Goal: Transaction & Acquisition: Download file/media

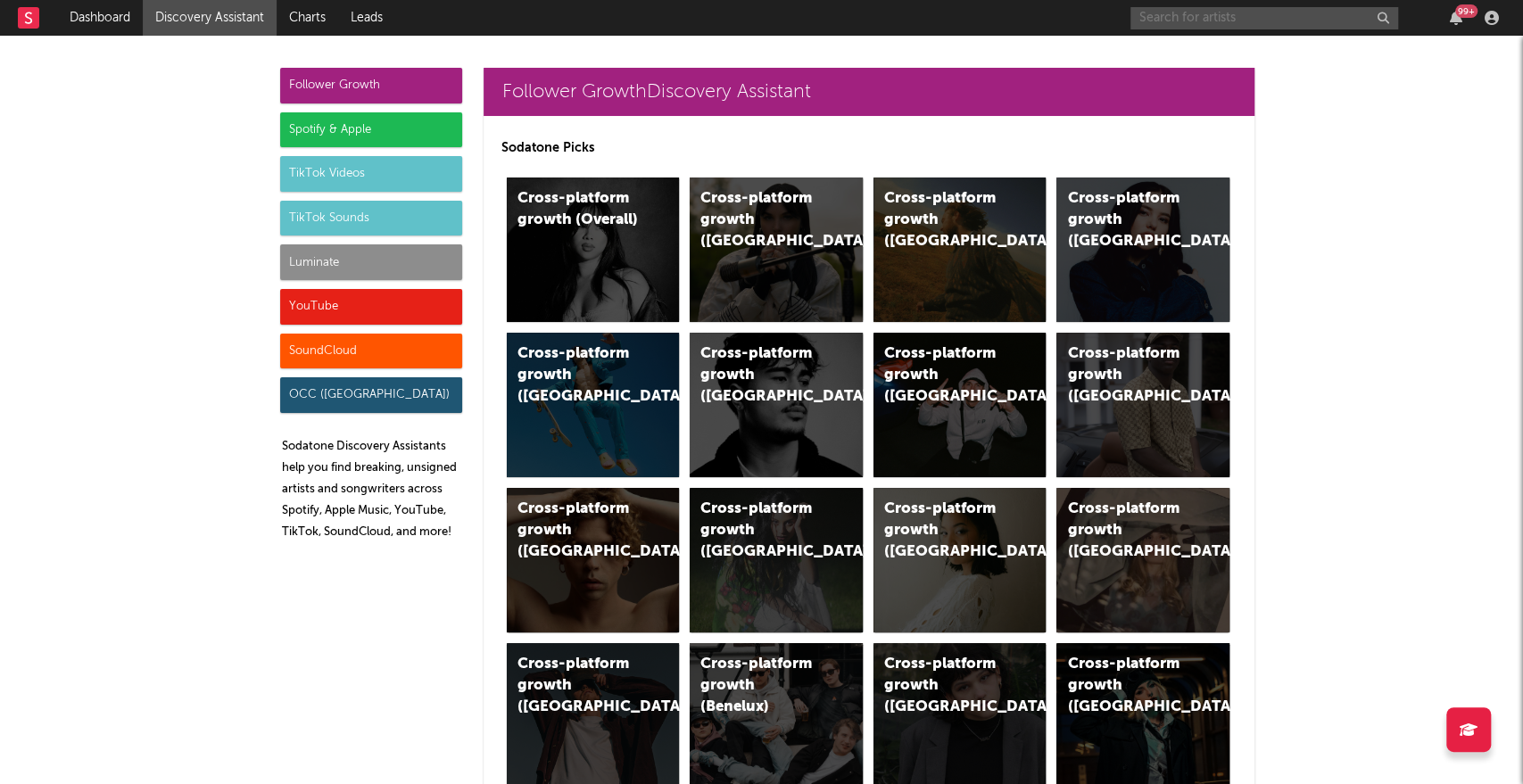
click at [1201, 25] on input "text" at bounding box center [1264, 17] width 268 height 22
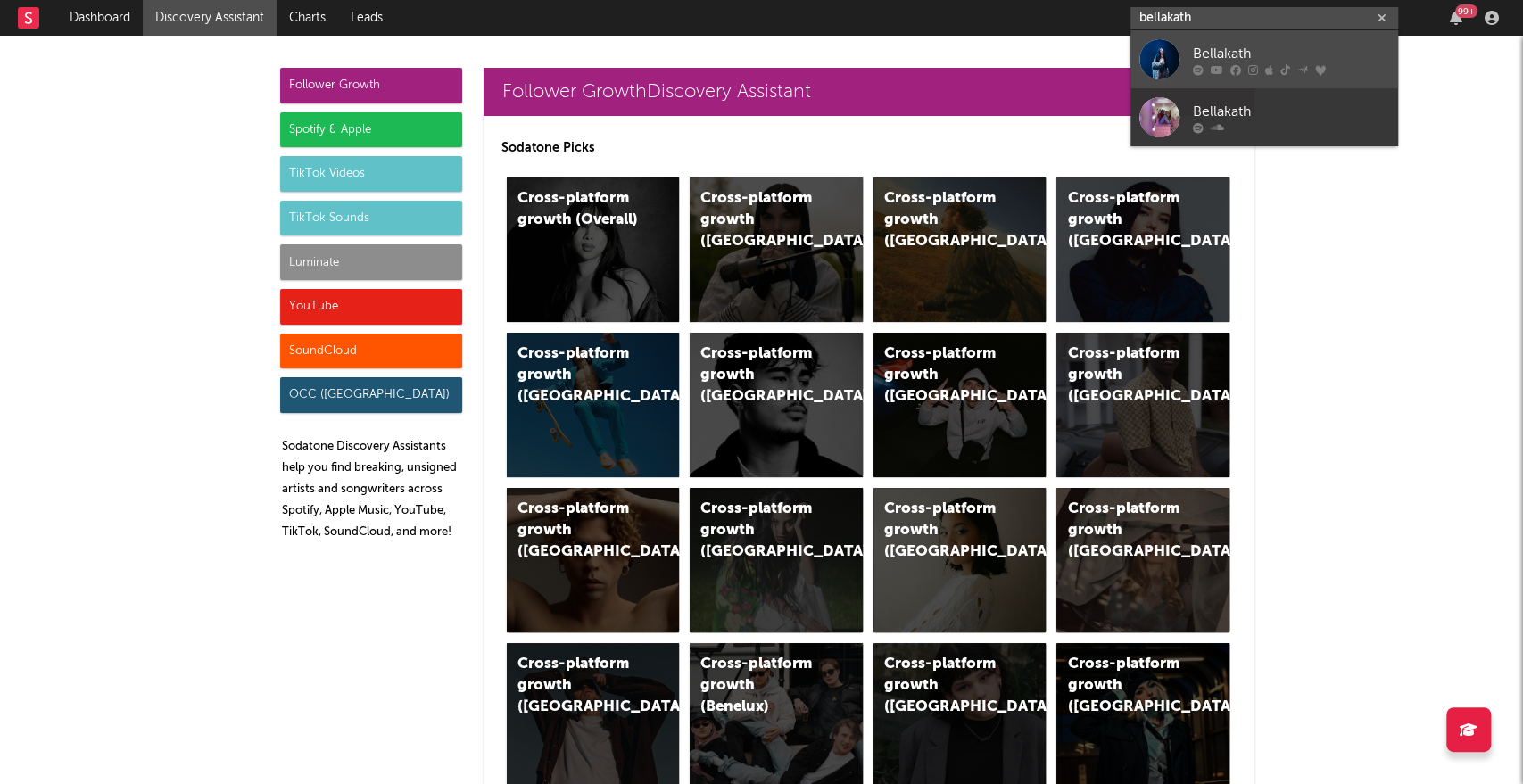
type input "bellakath"
click at [1161, 55] on div at bounding box center [1159, 60] width 40 height 40
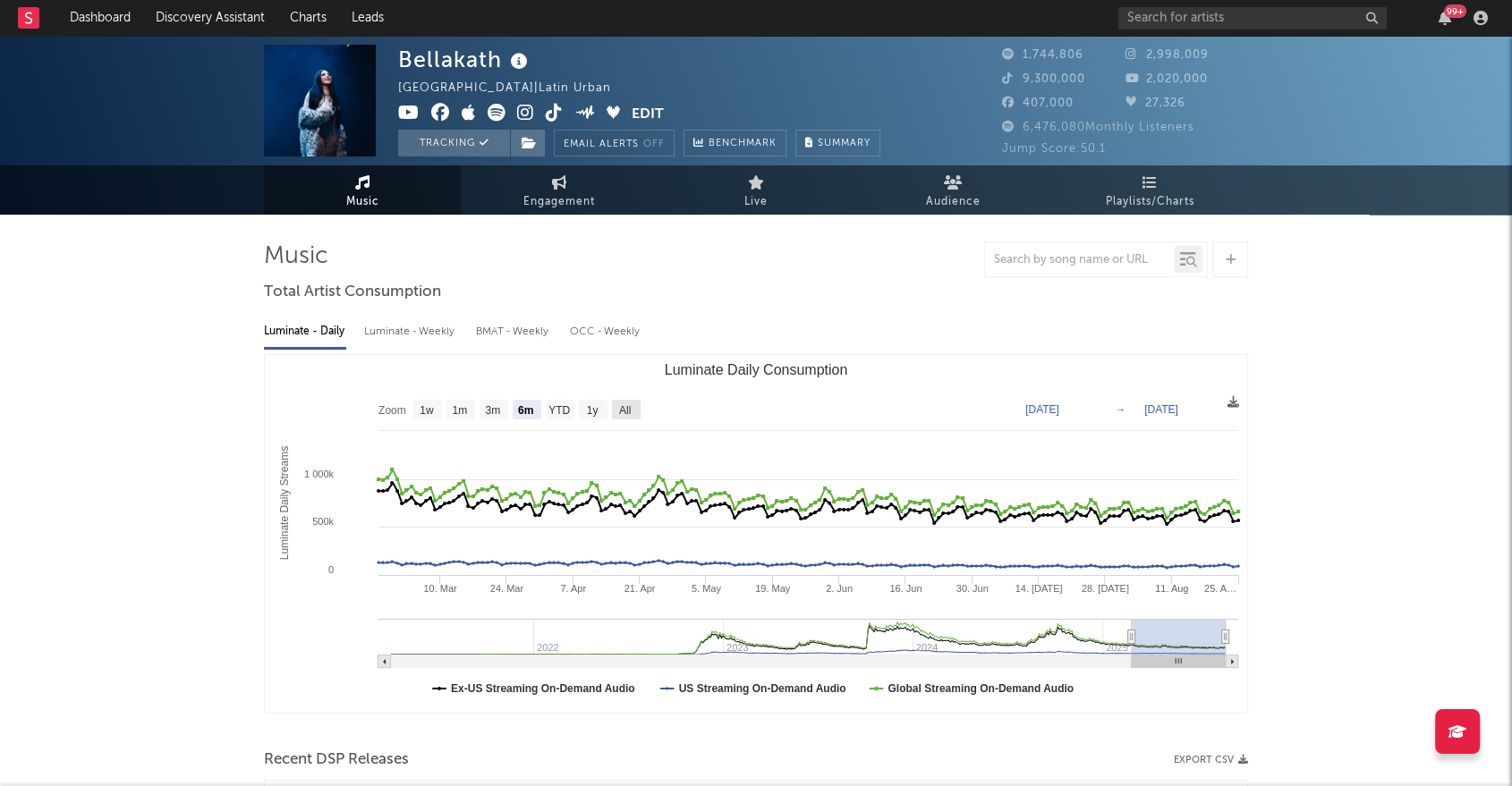
click at [623, 406] on text "All" at bounding box center [625, 410] width 12 height 13
select select "All"
type input "[DATE]"
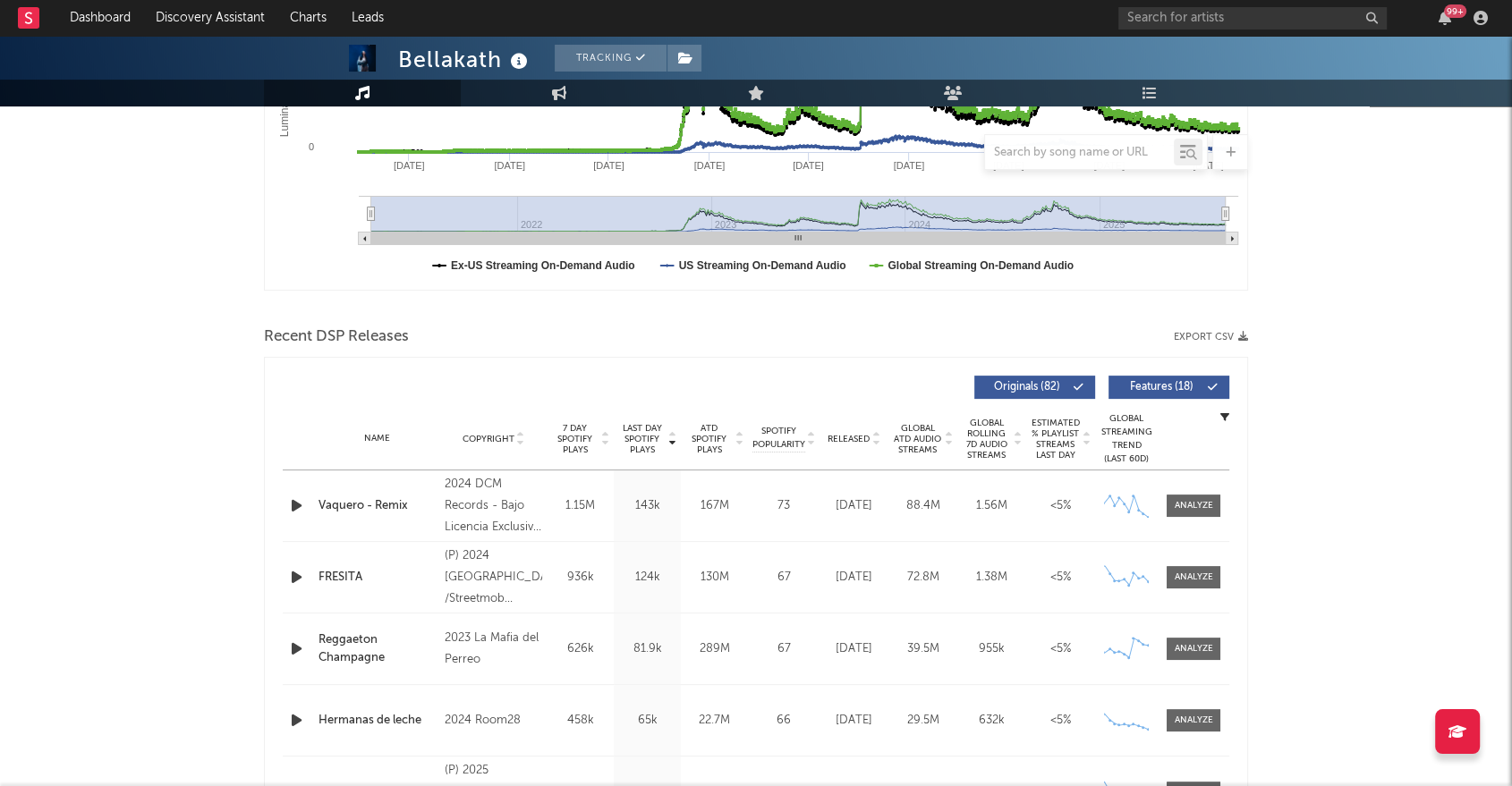
scroll to position [477, 0]
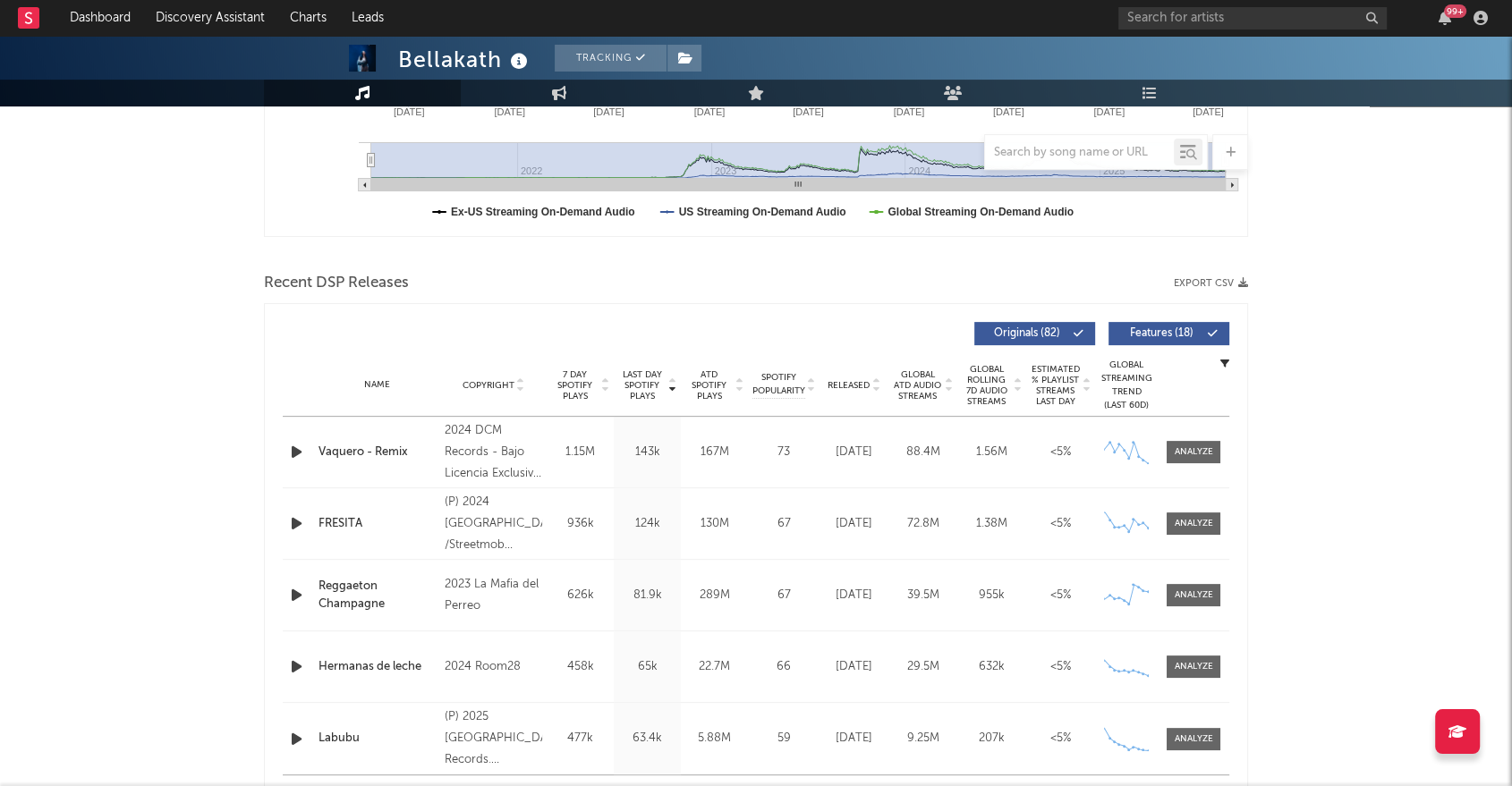
click at [1199, 278] on button "Export CSV" at bounding box center [1211, 283] width 74 height 11
